Goal: Task Accomplishment & Management: Complete application form

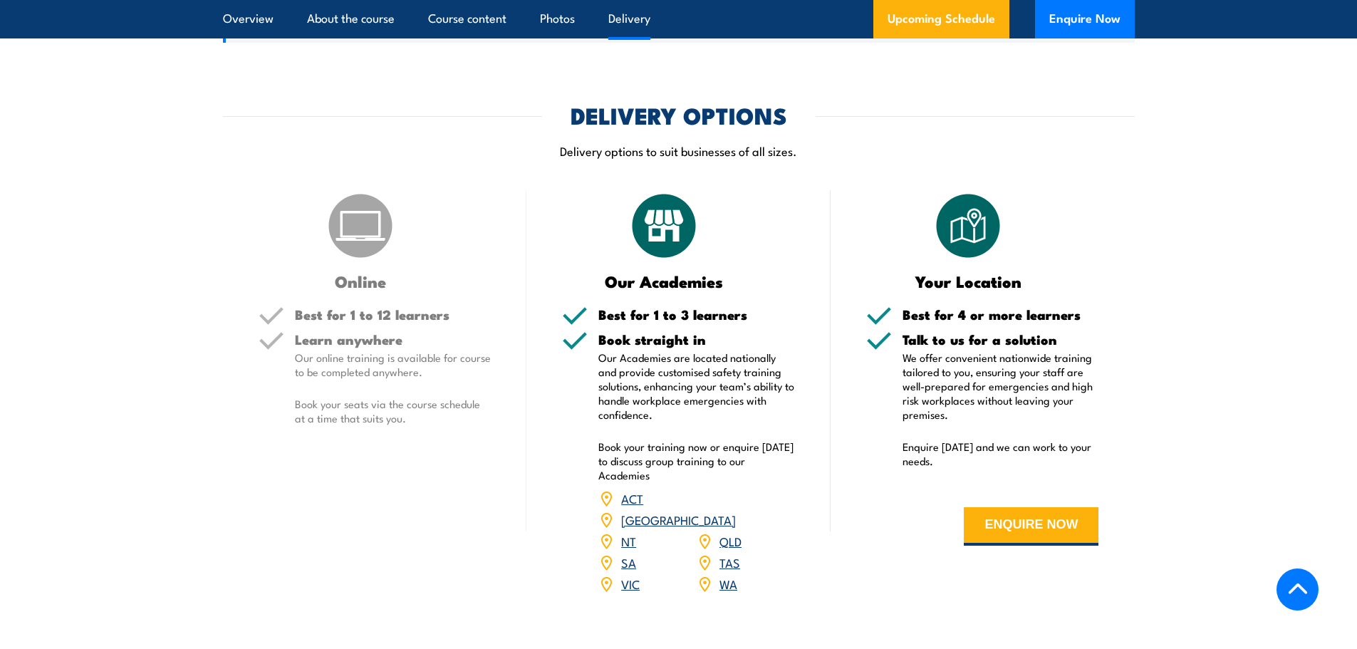
scroll to position [1544, 0]
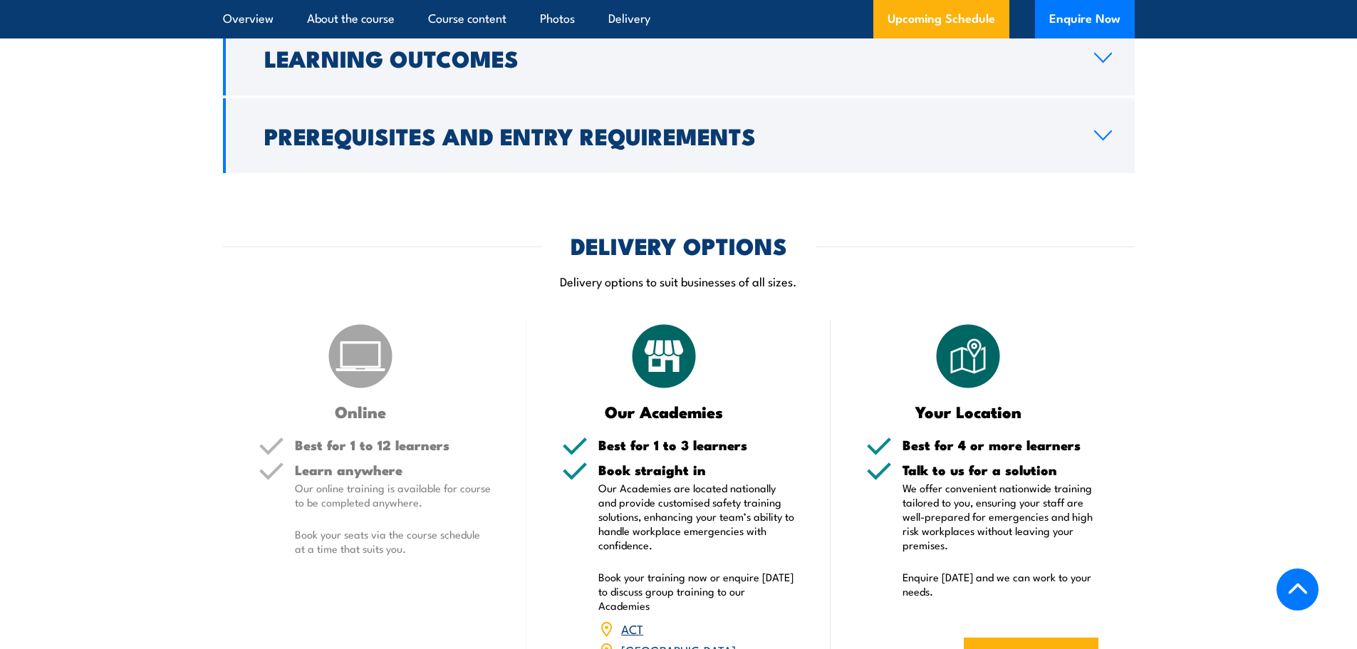
click at [308, 536] on p "Book your seats via the course schedule at a time that suits you." at bounding box center [393, 541] width 197 height 28
drag, startPoint x: 305, startPoint y: 489, endPoint x: 454, endPoint y: 486, distance: 149.6
click at [459, 485] on p "Our online training is available for course to be completed anywhere." at bounding box center [393, 495] width 197 height 28
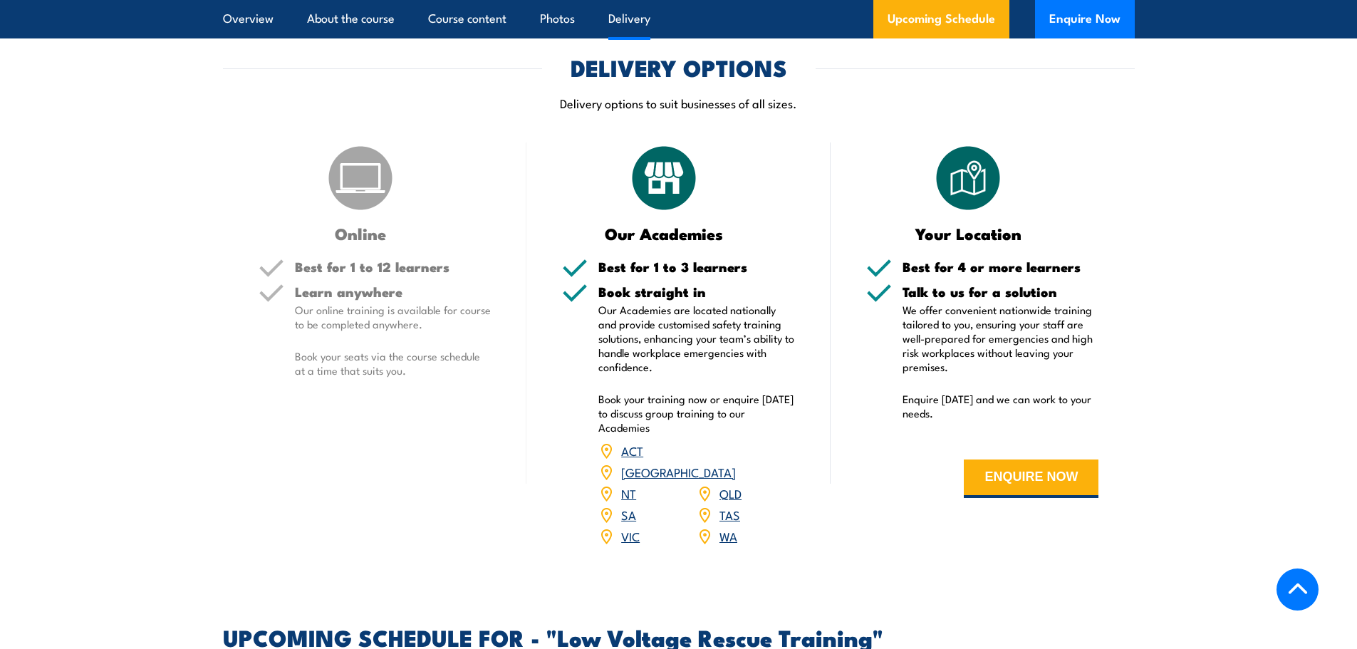
click at [394, 527] on div "Online Best for 1 to 12 learners Learn anywhere Our online training is availabl…" at bounding box center [375, 353] width 304 height 422
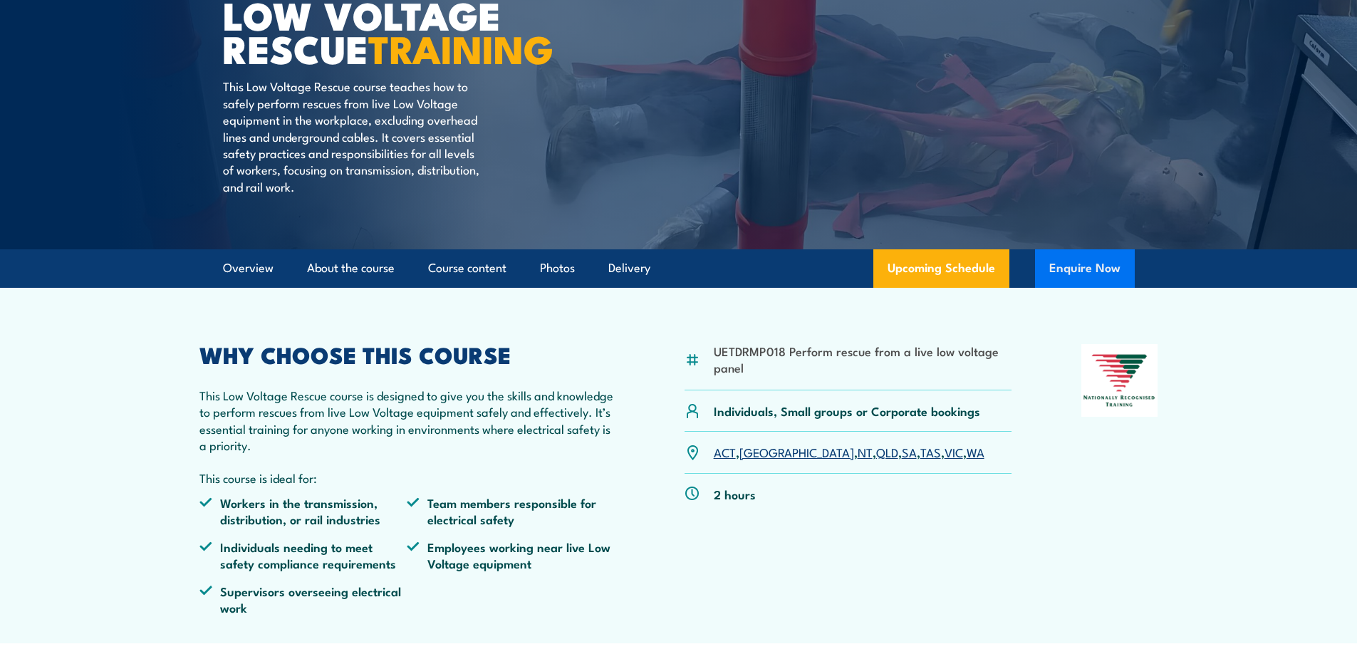
scroll to position [142, 0]
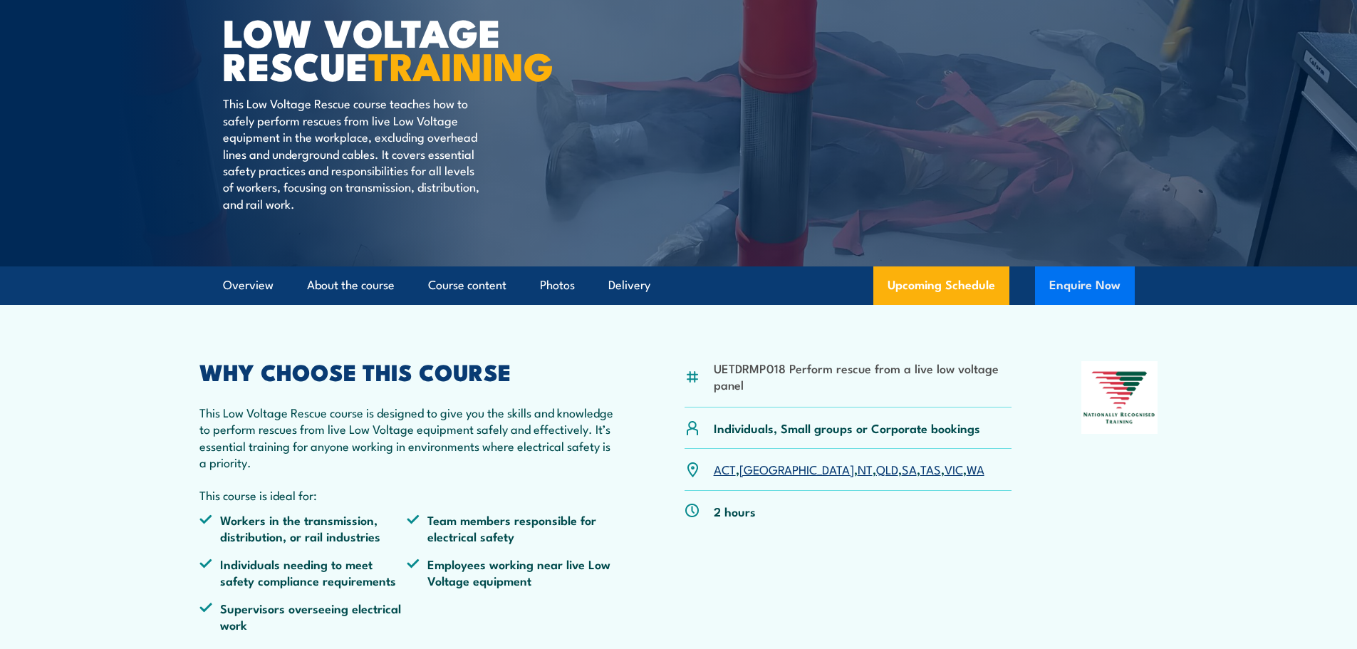
click at [1085, 280] on button "Enquire Now" at bounding box center [1085, 285] width 100 height 38
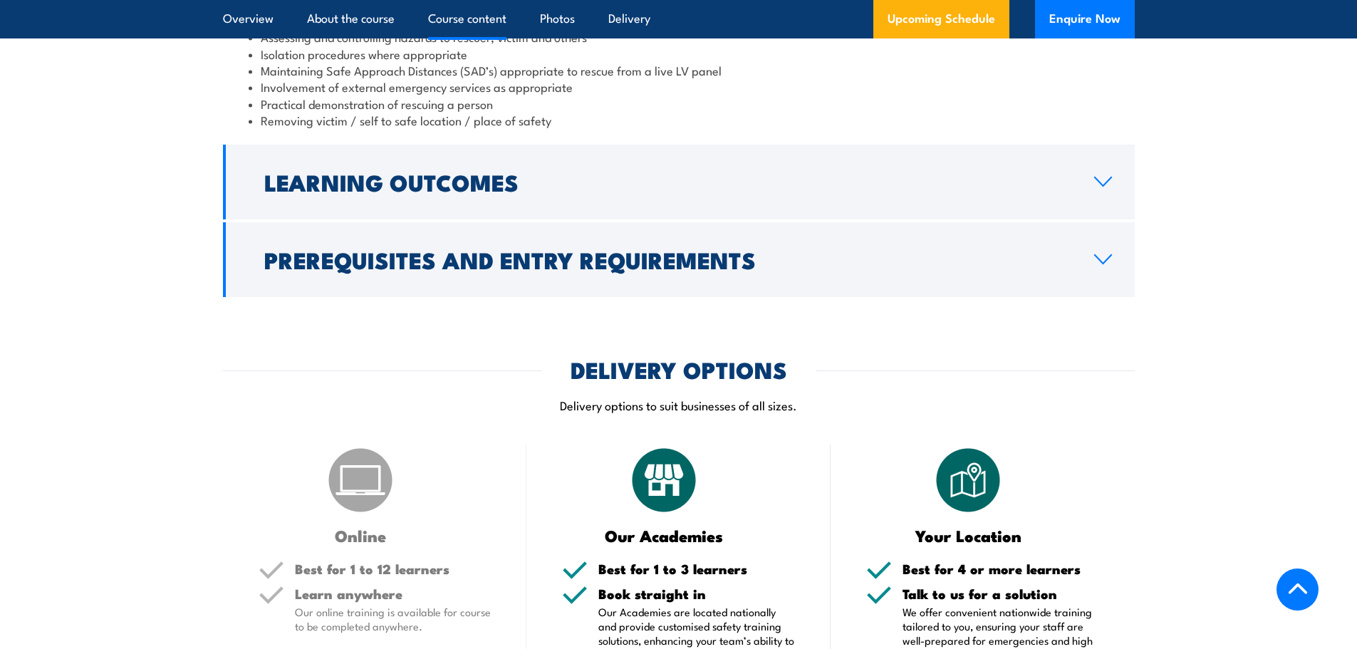
scroll to position [1744, 0]
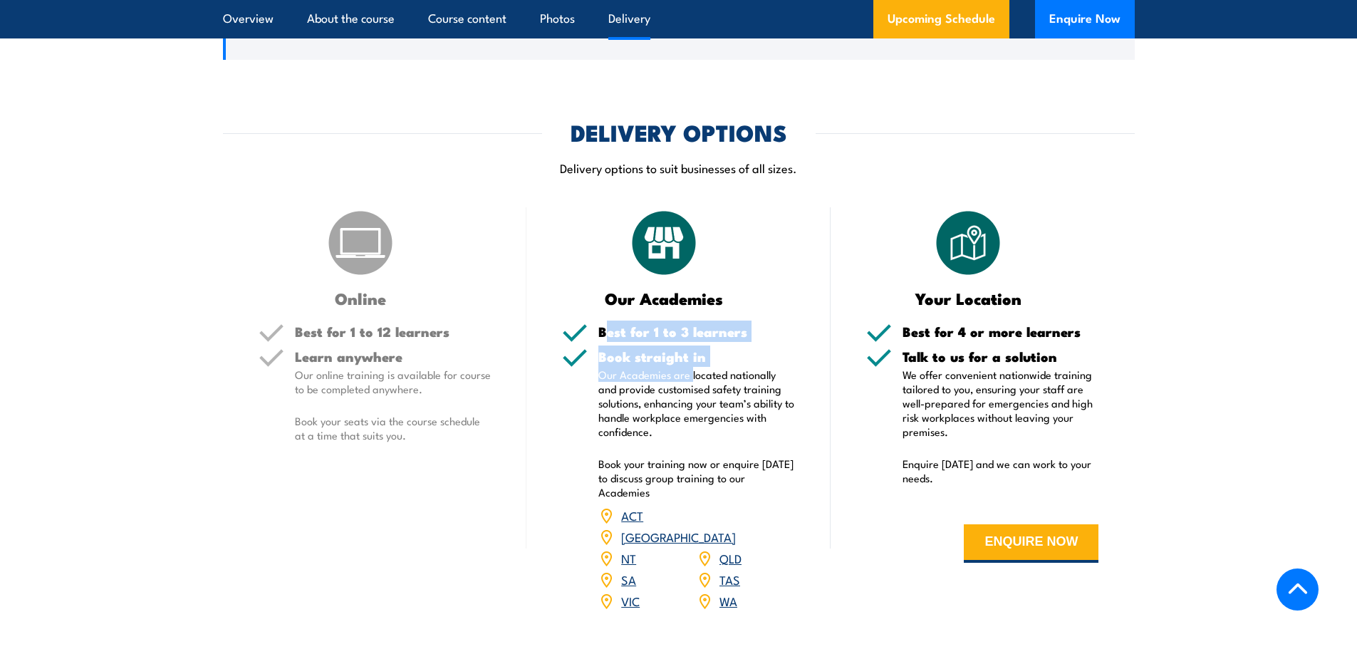
drag, startPoint x: 657, startPoint y: 337, endPoint x: 699, endPoint y: 392, distance: 69.1
click at [692, 379] on div "Best for 1 to 3 learners Book straight in Our Academies are located nationally …" at bounding box center [678, 477] width 233 height 305
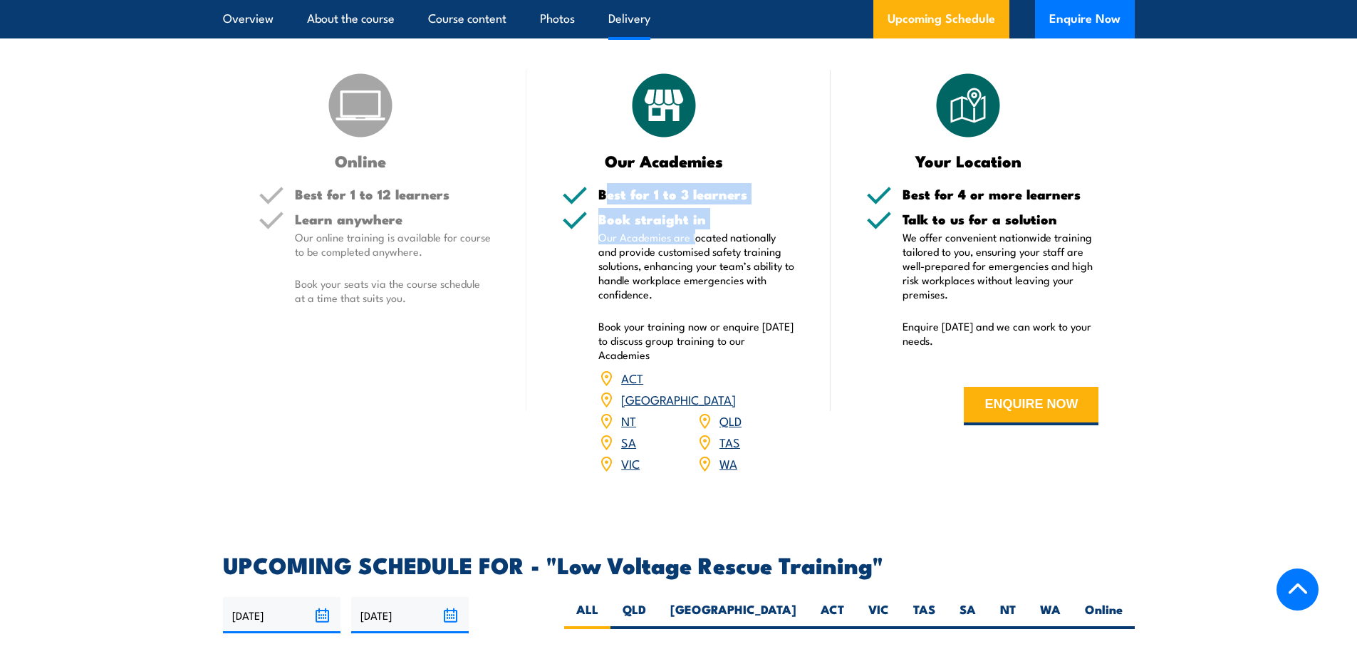
scroll to position [1804, 0]
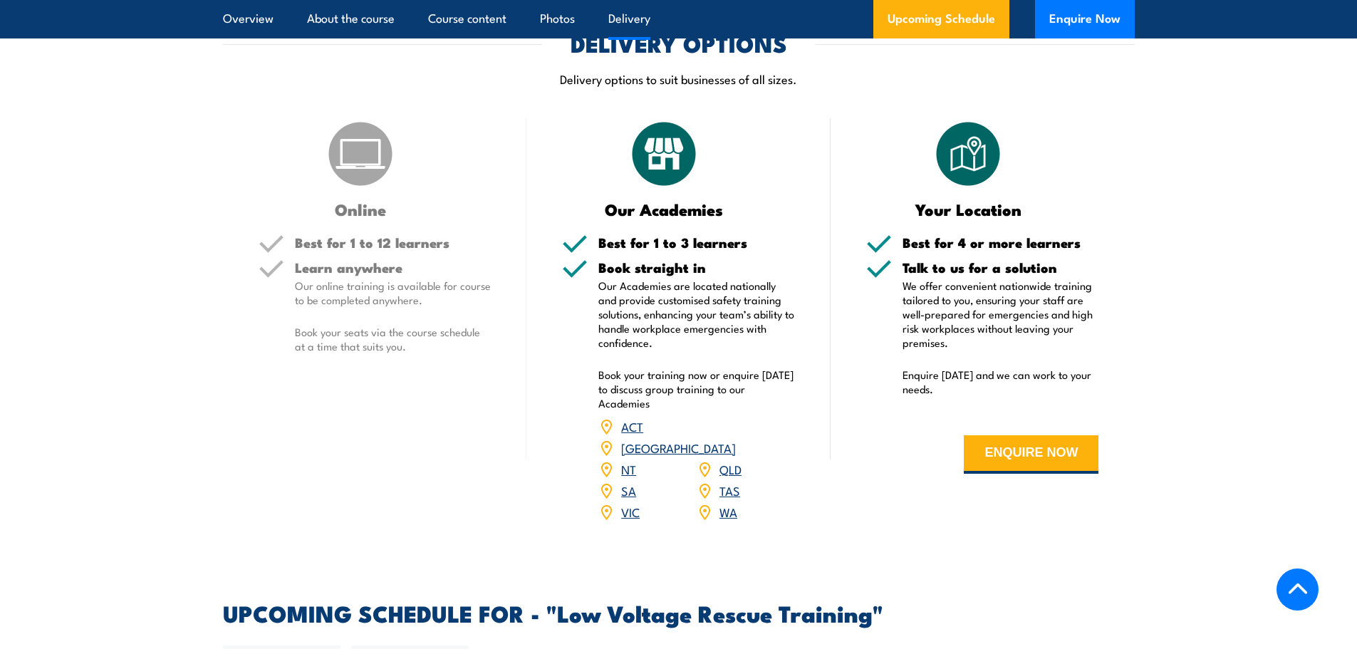
scroll to position [1912, 0]
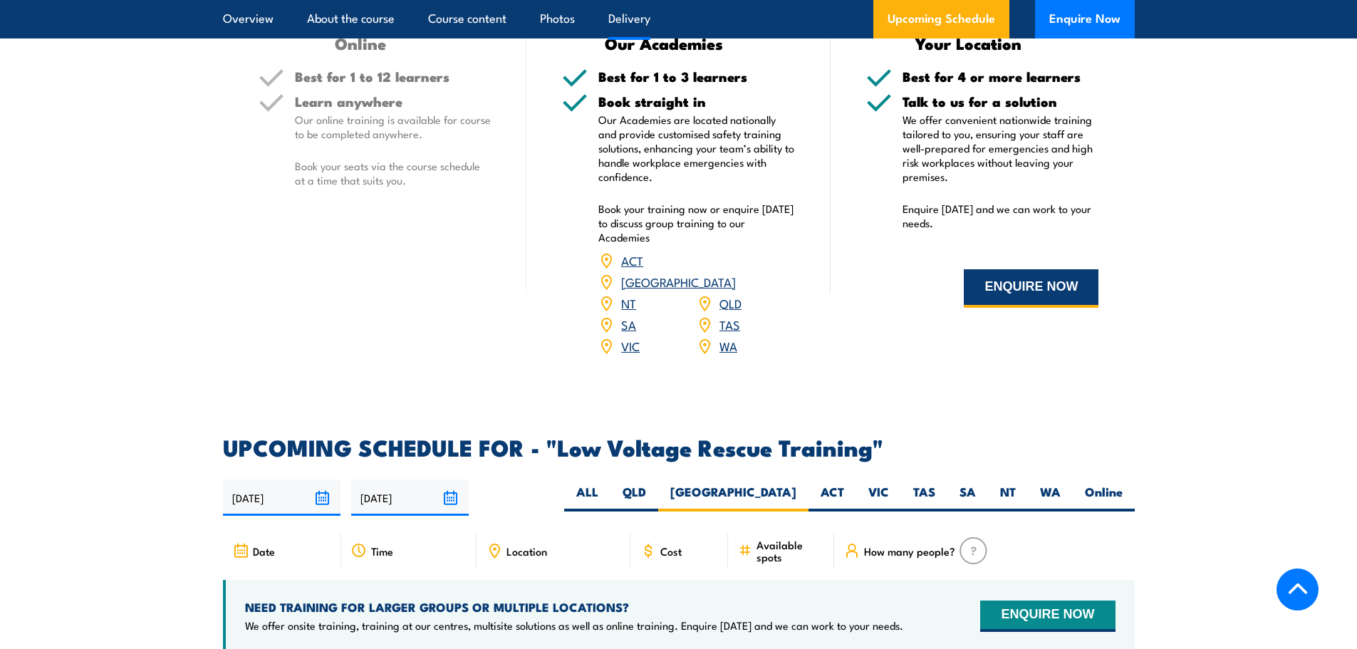
click at [1028, 272] on button "ENQUIRE NOW" at bounding box center [1031, 288] width 135 height 38
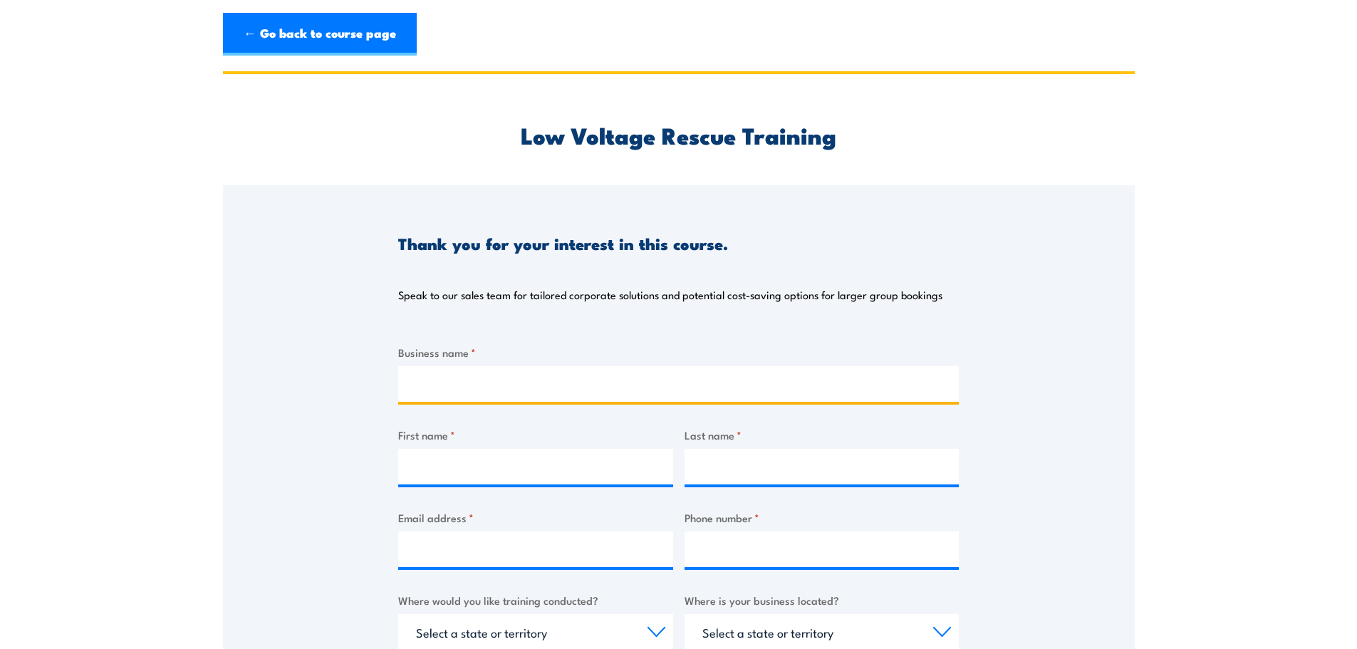
click at [458, 393] on input "Business name *" at bounding box center [678, 384] width 561 height 36
type input "[PERSON_NAME] Lifts [GEOGRAPHIC_DATA]"
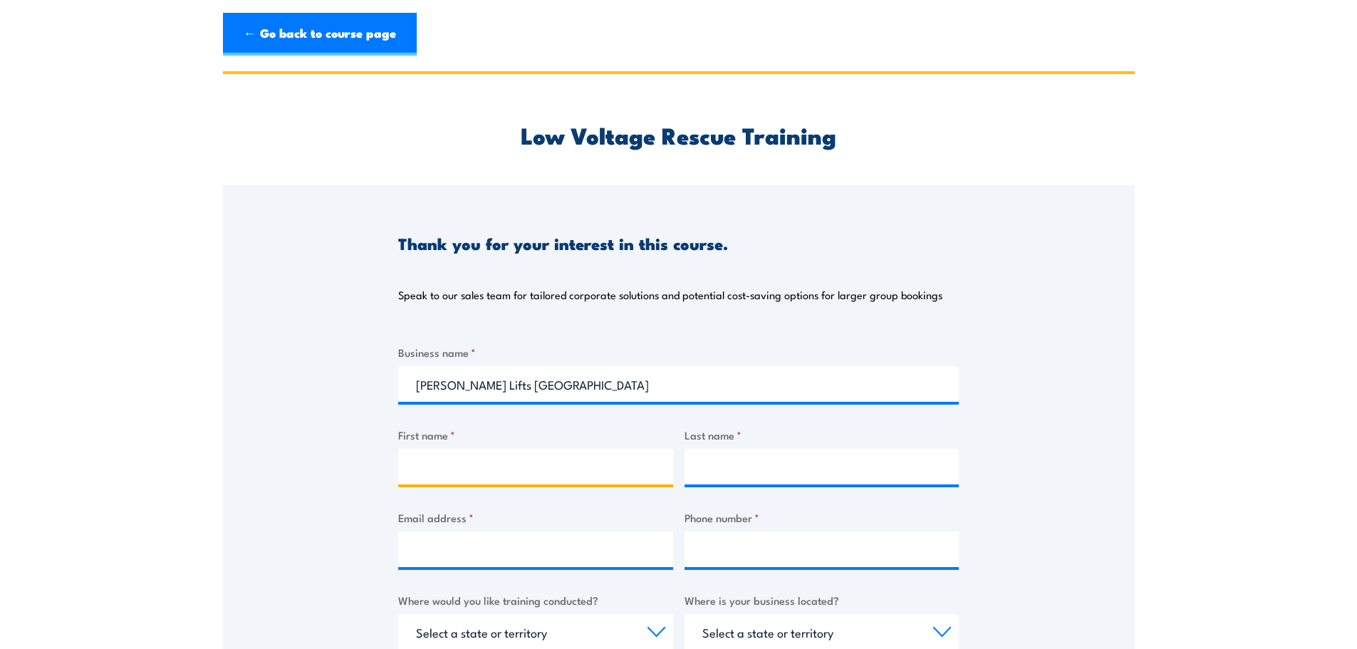
click at [491, 461] on input "First name *" at bounding box center [535, 467] width 275 height 36
type input "[PERSON_NAME]"
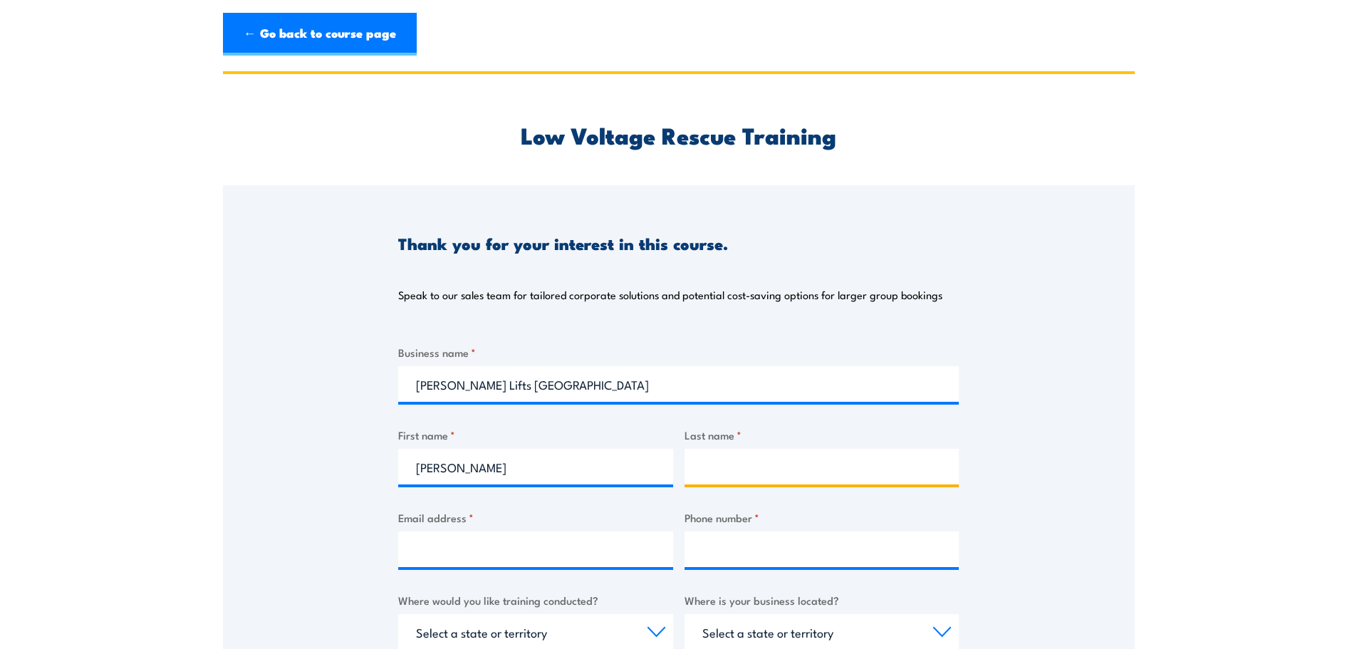
type input "<"
type input "Mazloum"
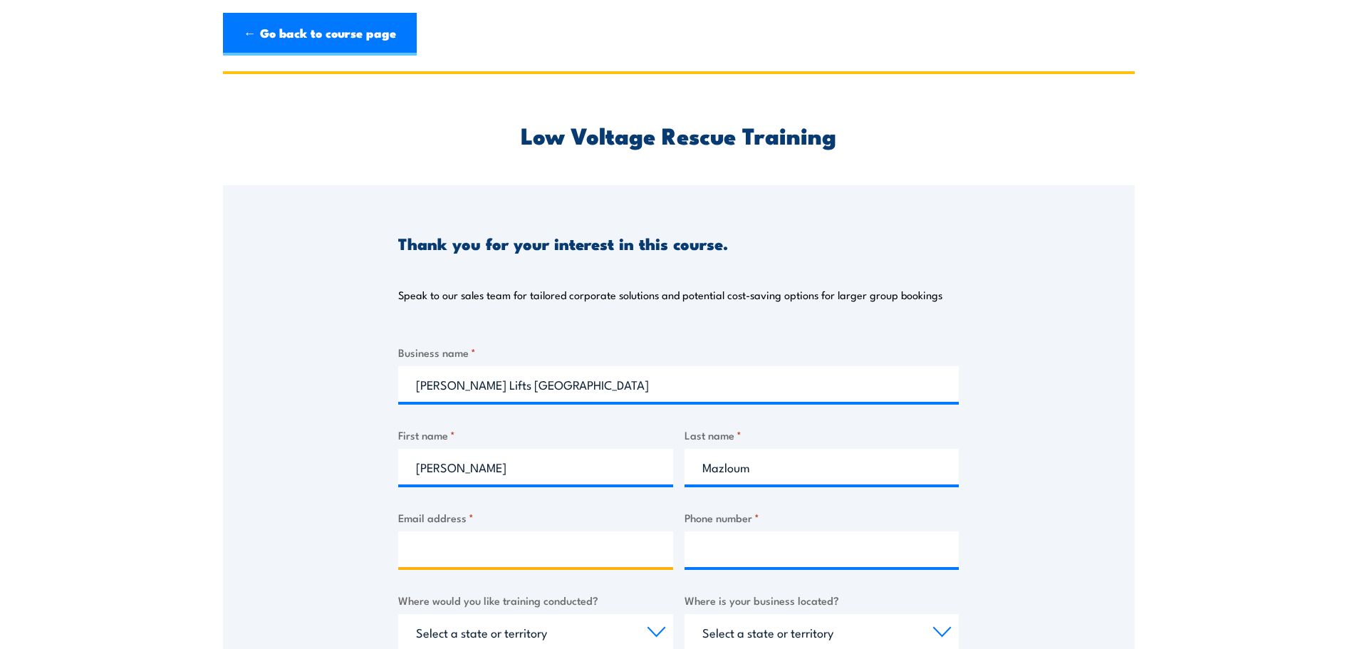
click at [532, 551] on input "Email address *" at bounding box center [535, 549] width 275 height 36
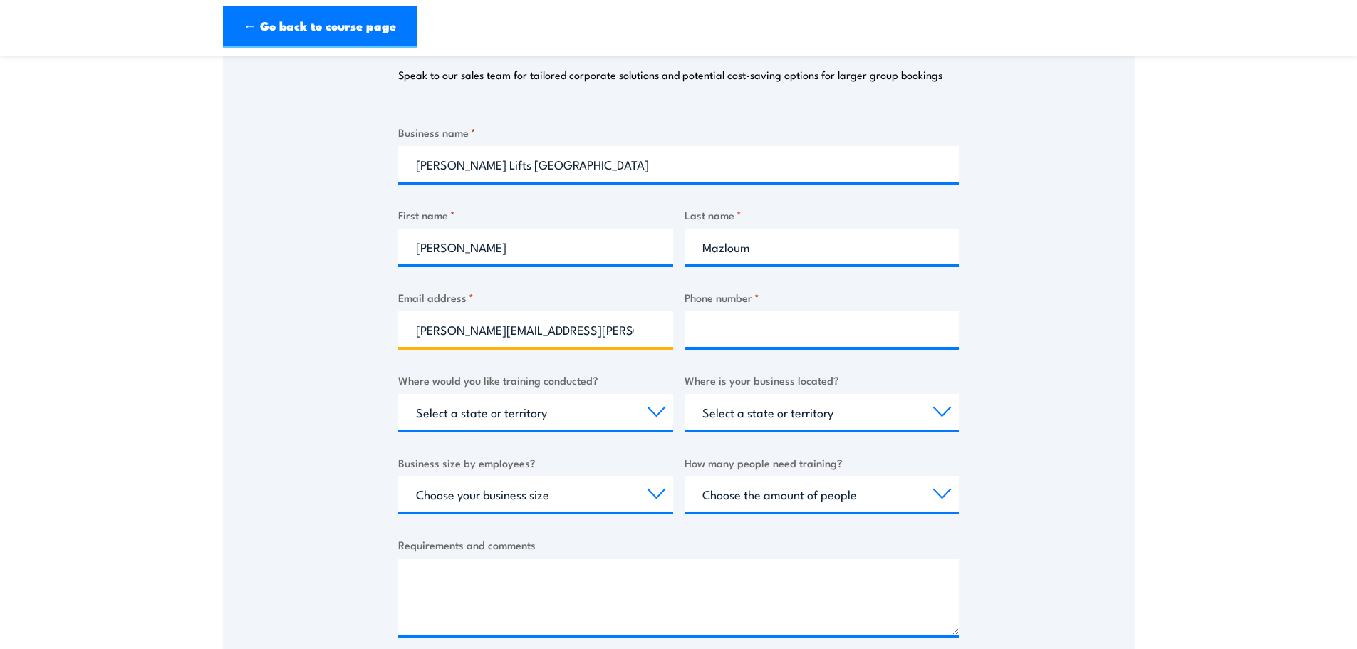
scroll to position [237, 0]
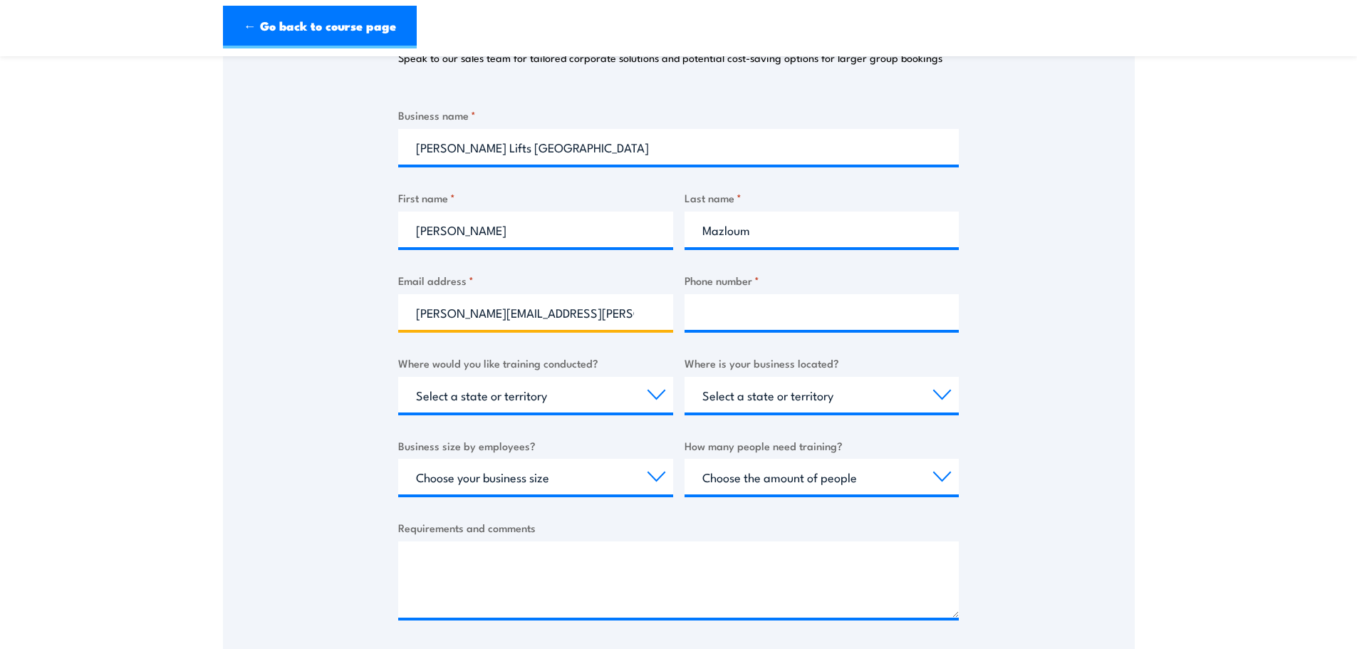
type input "[PERSON_NAME][EMAIL_ADDRESS][PERSON_NAME][PERSON_NAME][DOMAIN_NAME]"
click at [743, 298] on input "Phone number *" at bounding box center [822, 312] width 275 height 36
type input "0429302341"
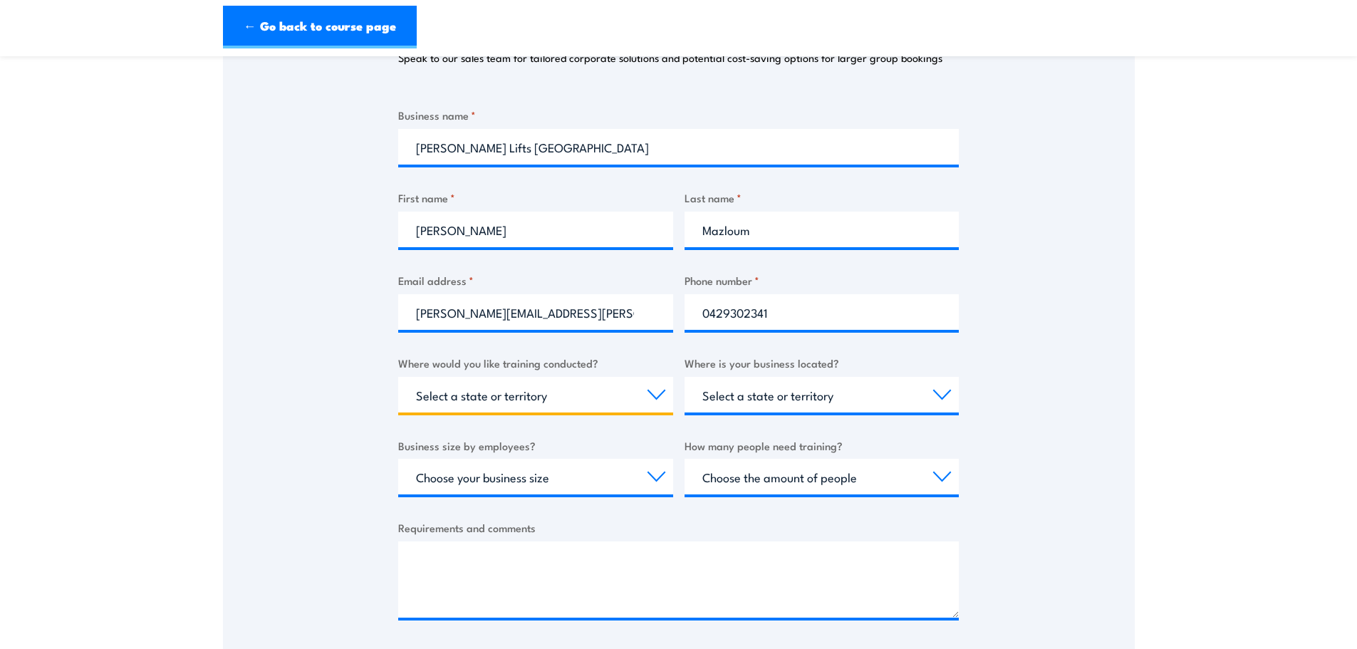
click at [479, 392] on select "Select a state or territory Nationally - multiple locations [GEOGRAPHIC_DATA] […" at bounding box center [535, 395] width 275 height 36
select select "[GEOGRAPHIC_DATA]"
click at [398, 377] on select "Select a state or territory Nationally - multiple locations [GEOGRAPHIC_DATA] […" at bounding box center [535, 395] width 275 height 36
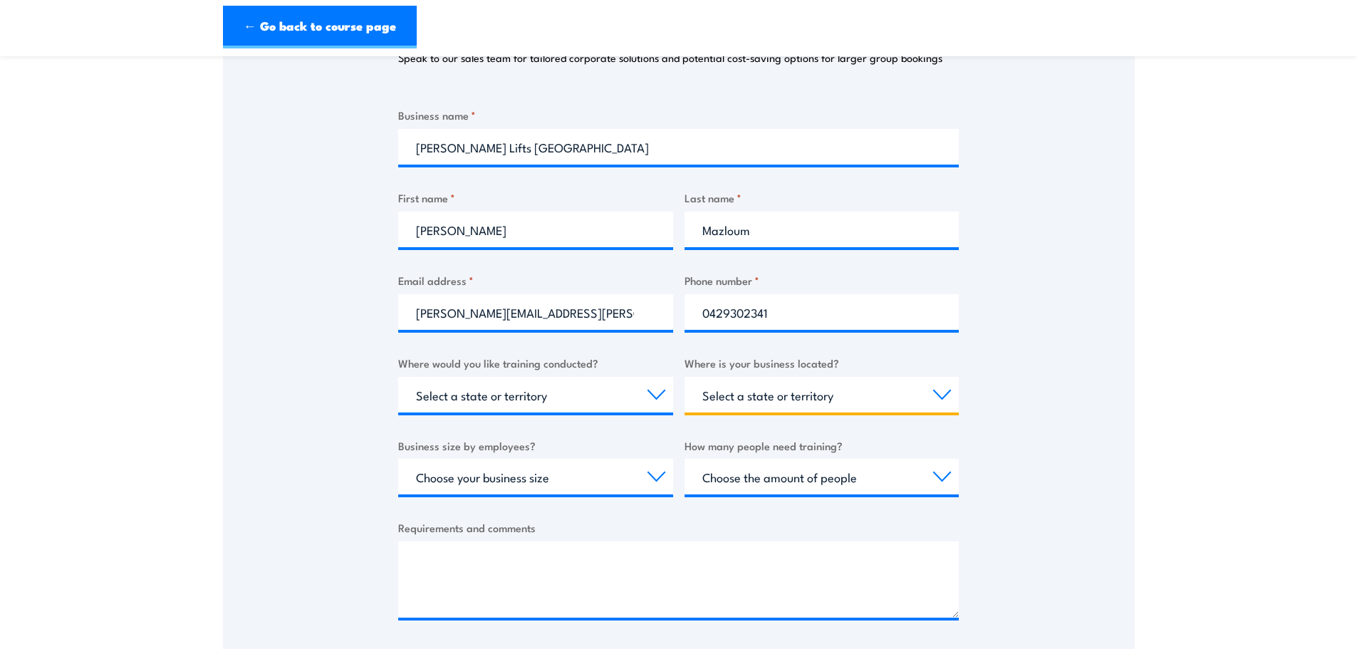
click at [746, 387] on select "Select a state or territory [GEOGRAPHIC_DATA] [GEOGRAPHIC_DATA] [GEOGRAPHIC_DAT…" at bounding box center [822, 395] width 275 height 36
select select "[GEOGRAPHIC_DATA]"
click at [685, 377] on select "Select a state or territory [GEOGRAPHIC_DATA] [GEOGRAPHIC_DATA] [GEOGRAPHIC_DAT…" at bounding box center [822, 395] width 275 height 36
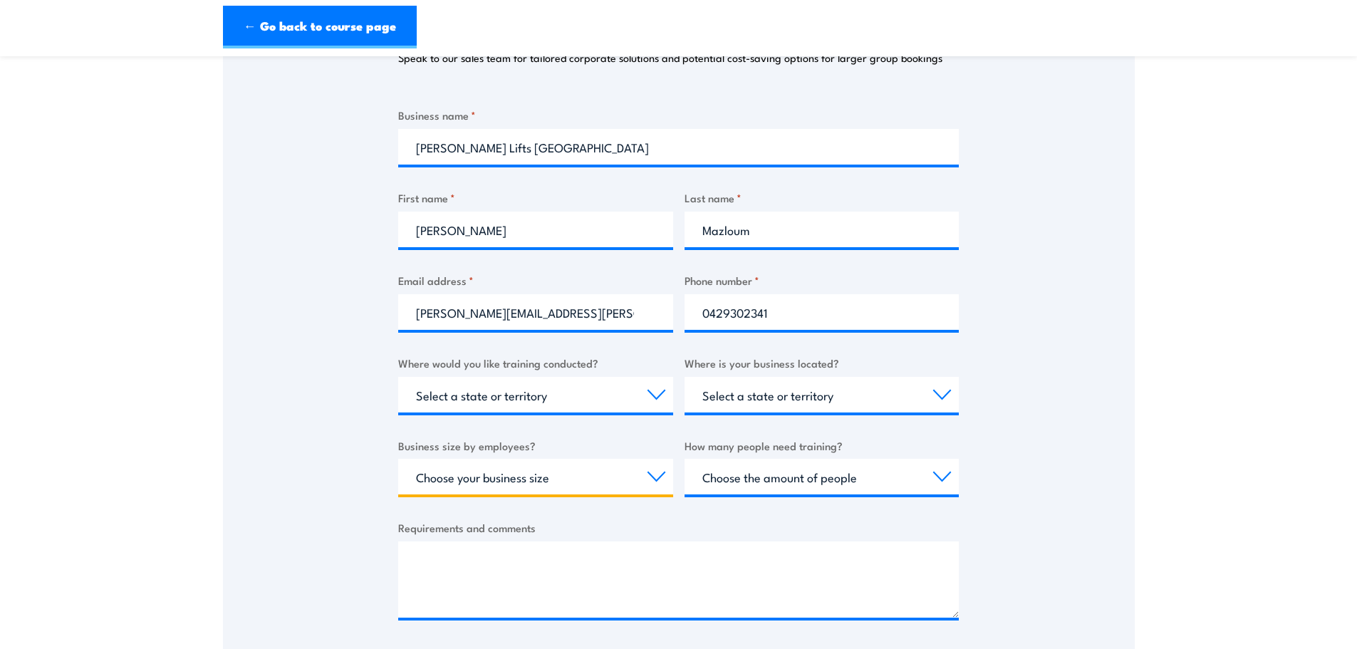
click at [572, 469] on select "Choose your business size 1 to 19 20 to 199 200+" at bounding box center [535, 477] width 275 height 36
click at [398, 459] on select "Choose your business size 1 to 19 20 to 199 200+" at bounding box center [535, 477] width 275 height 36
click at [426, 474] on select "Choose your business size 1 to 19 20 to 199 200+" at bounding box center [535, 477] width 275 height 36
select select "200+"
click at [398, 459] on select "Choose your business size 1 to 19 20 to 199 200+" at bounding box center [535, 477] width 275 height 36
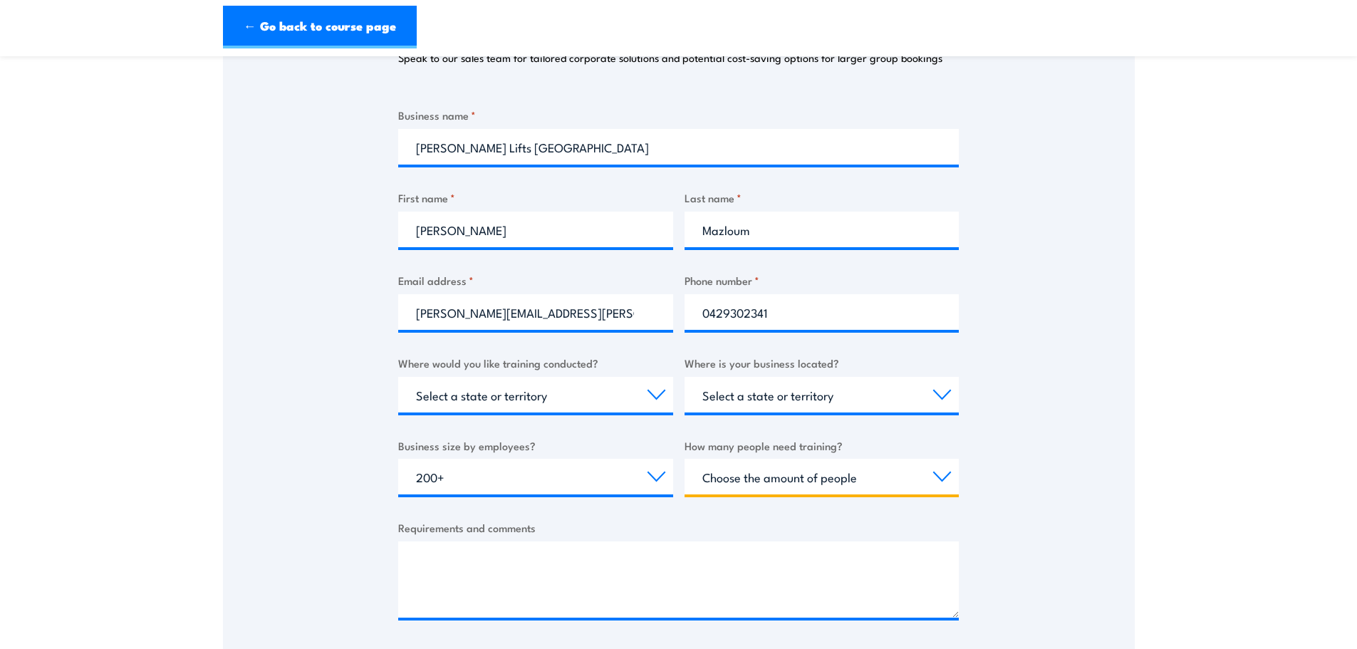
click at [793, 484] on select "Choose the amount of people 1 to 4 5 to 19 20+" at bounding box center [822, 477] width 275 height 36
click at [685, 459] on select "Choose the amount of people 1 to 4 5 to 19 20+" at bounding box center [822, 477] width 275 height 36
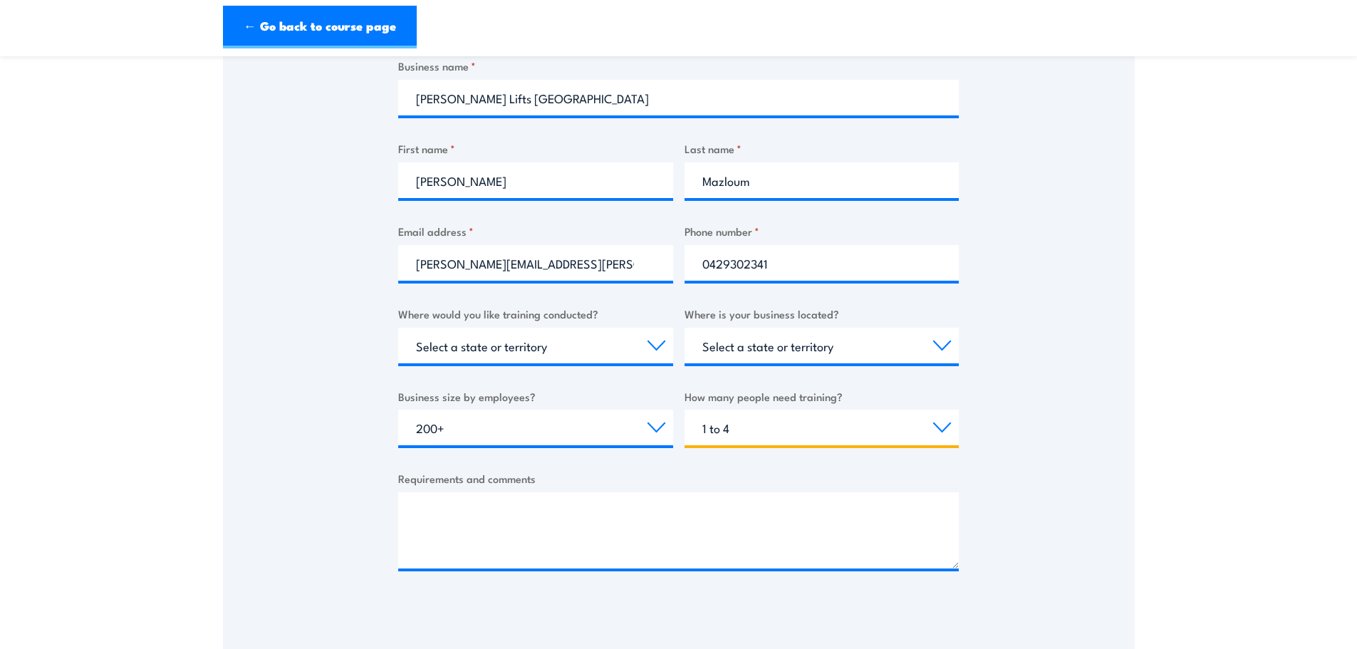
scroll to position [356, 0]
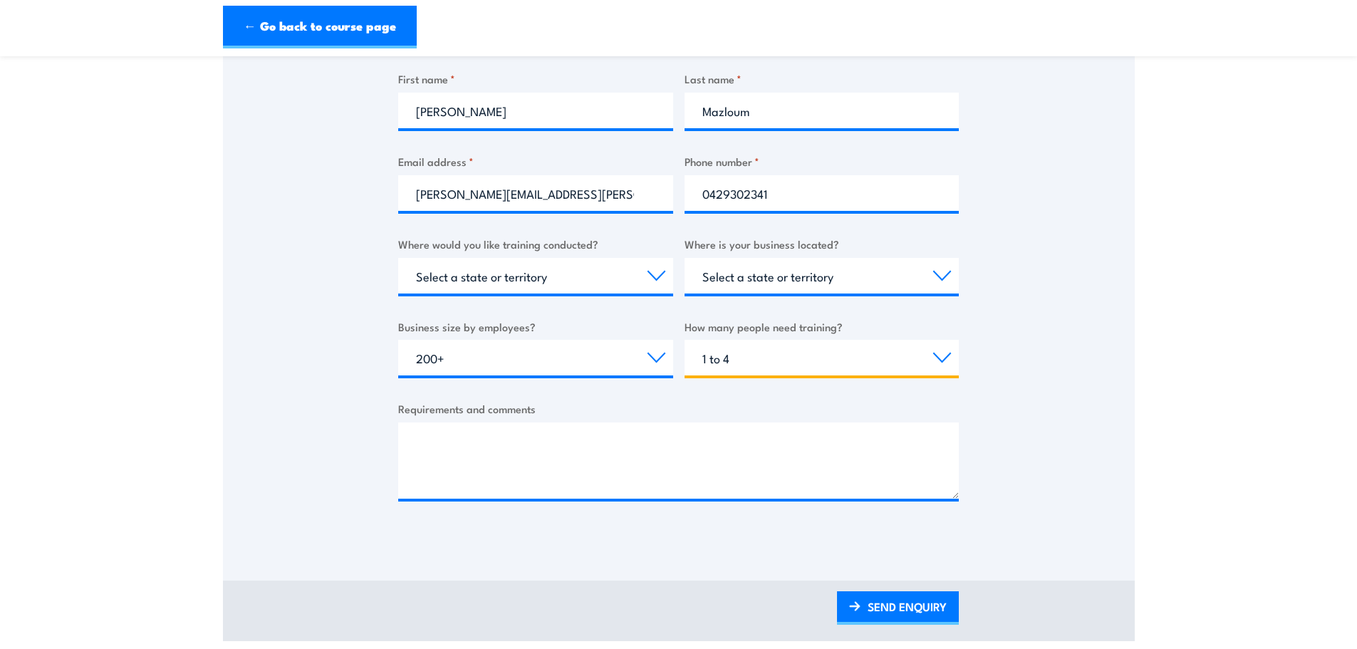
drag, startPoint x: 854, startPoint y: 370, endPoint x: 843, endPoint y: 373, distance: 11.3
click at [851, 368] on select "Choose the amount of people 1 to 4 5 to 19 20+" at bounding box center [822, 358] width 275 height 36
select select "5 to 19"
click at [685, 340] on select "Choose the amount of people 1 to 4 5 to 19 20+" at bounding box center [822, 358] width 275 height 36
click at [618, 464] on textarea "Requirements and comments" at bounding box center [678, 460] width 561 height 76
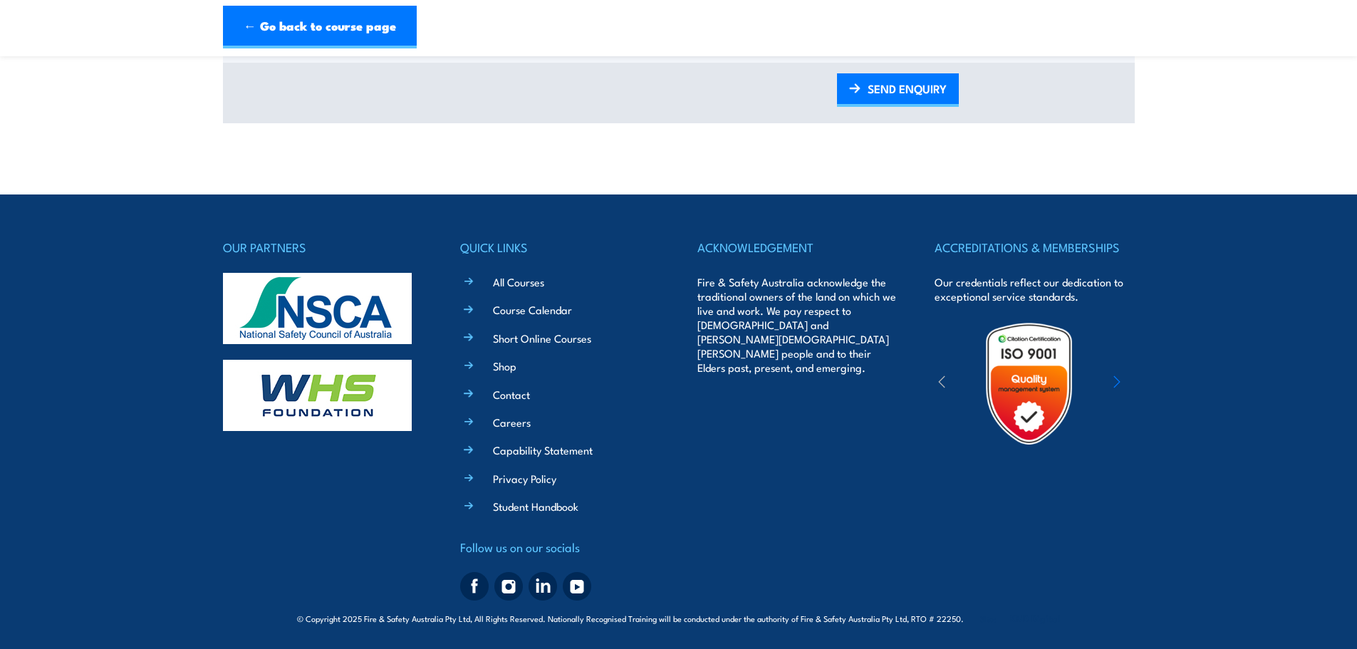
scroll to position [577, 0]
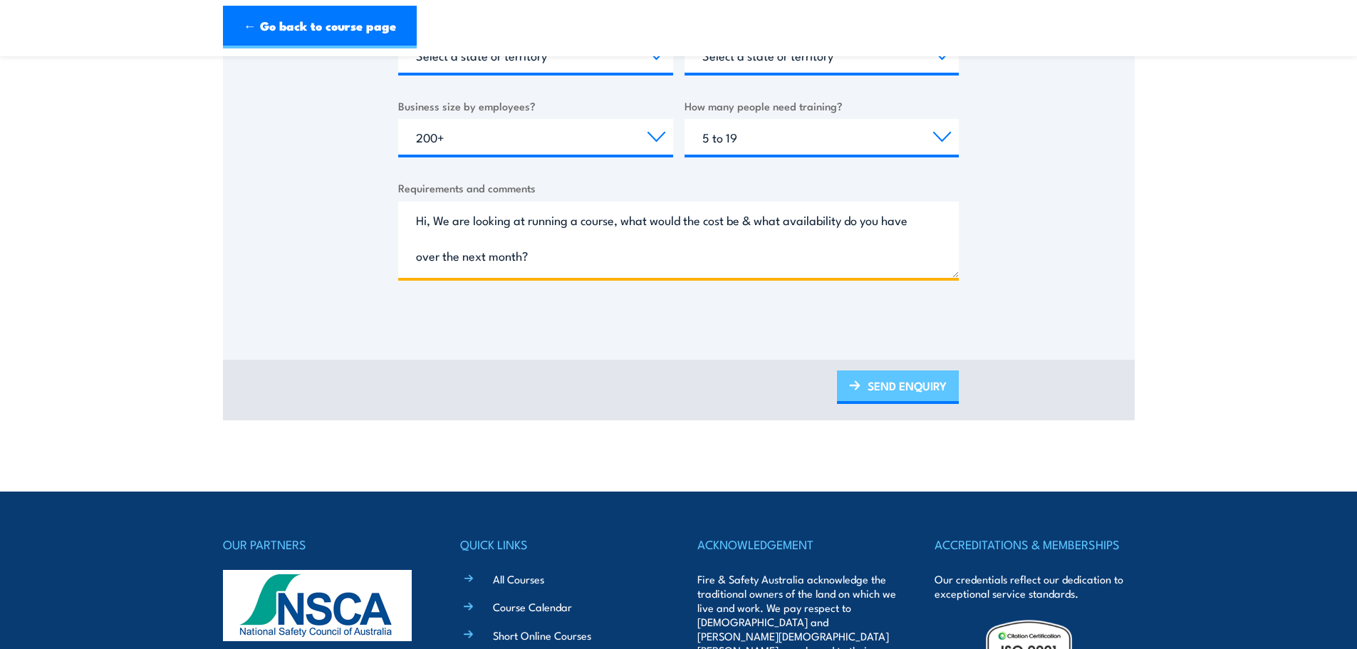
type textarea "Hi, We are looking at running a course, what would the cost be & what availabil…"
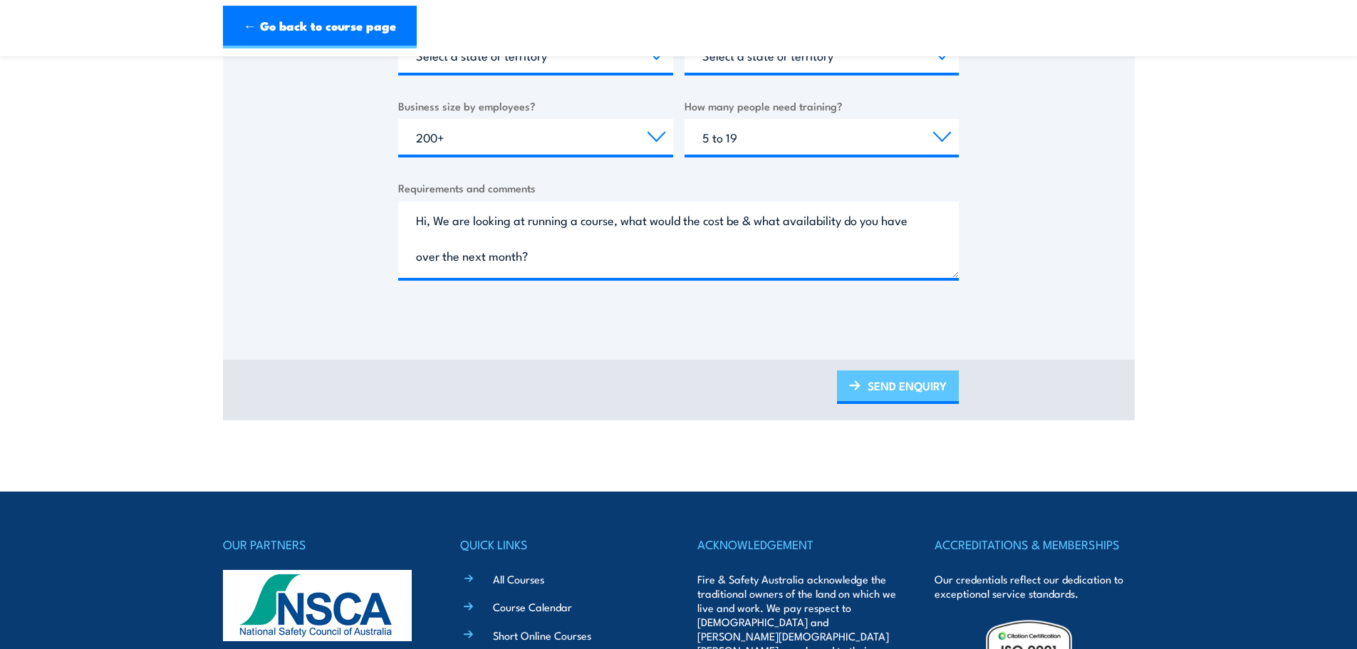
click at [877, 392] on link "SEND ENQUIRY" at bounding box center [898, 386] width 122 height 33
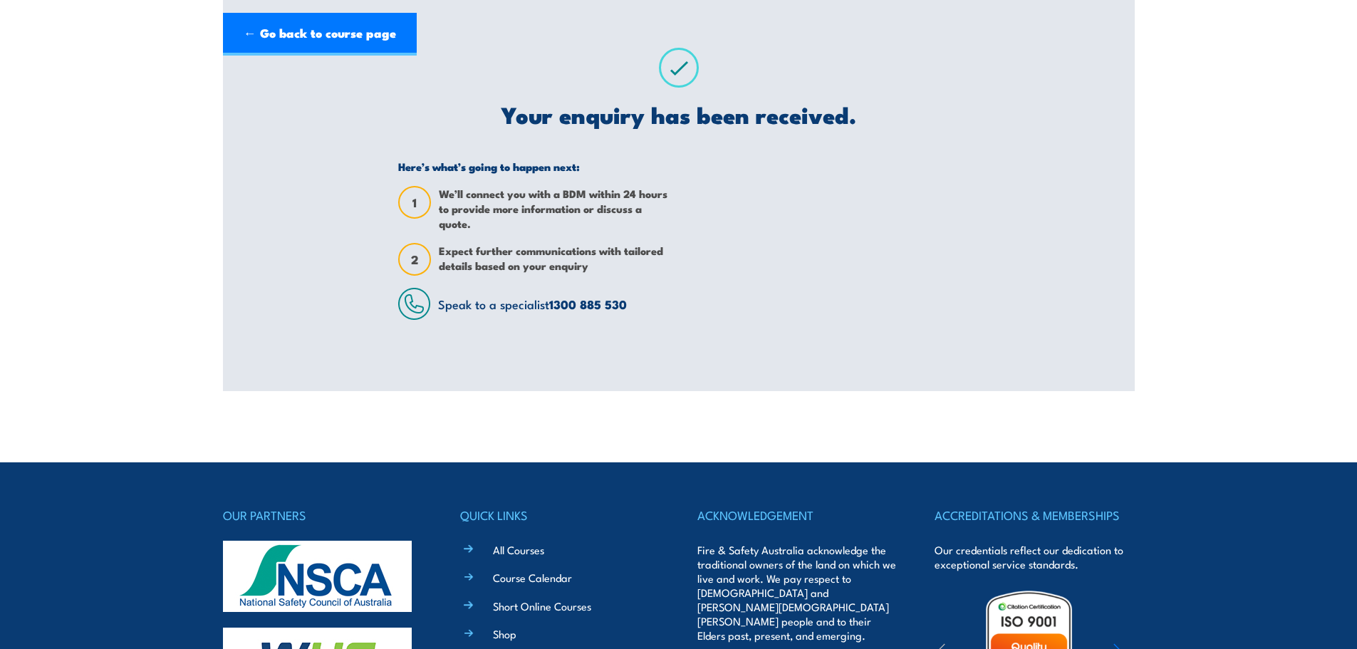
scroll to position [0, 0]
